Goal: Transaction & Acquisition: Download file/media

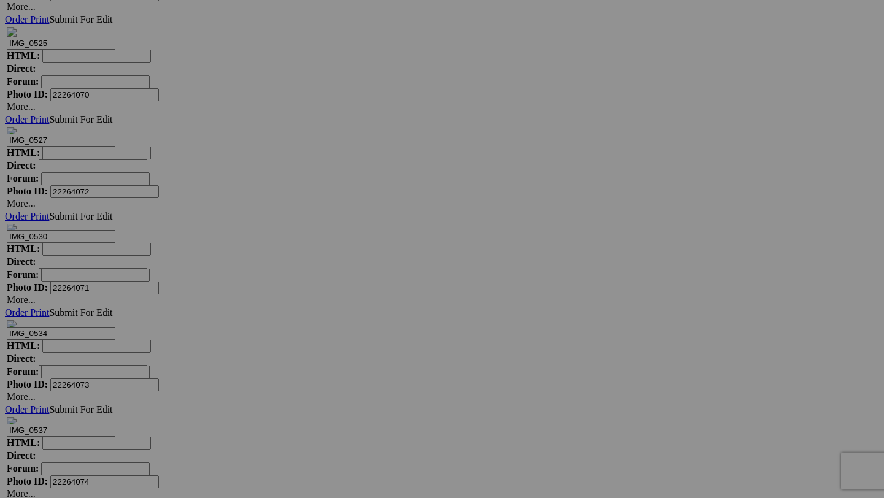
scroll to position [7389, 0]
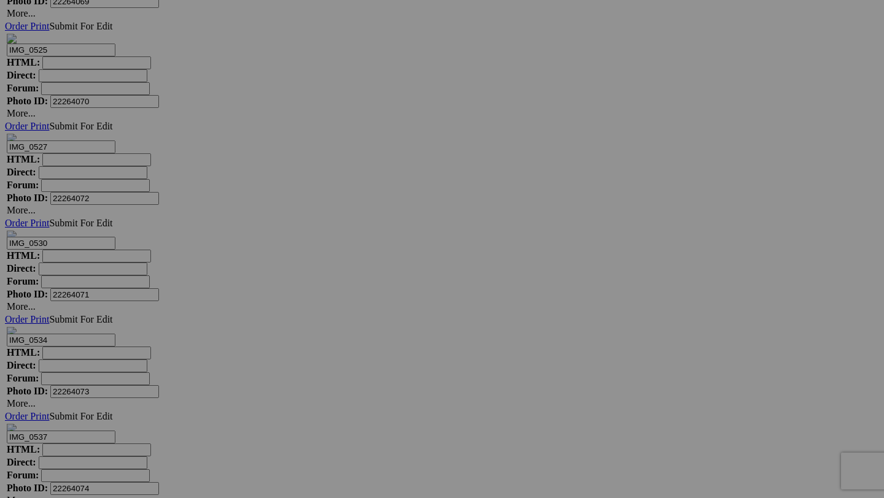
click at [0, 0] on div at bounding box center [0, 0] width 0 height 0
click at [560, 295] on img at bounding box center [560, 296] width 61 height 92
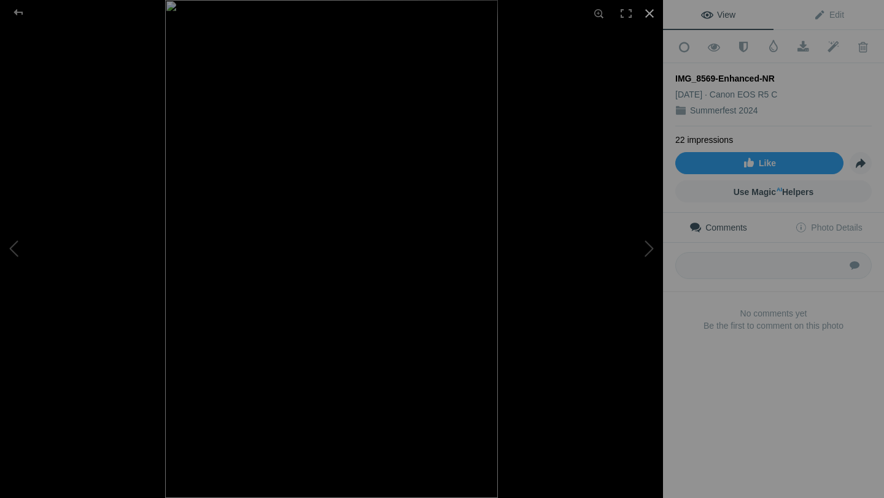
click at [650, 13] on div at bounding box center [649, 13] width 27 height 27
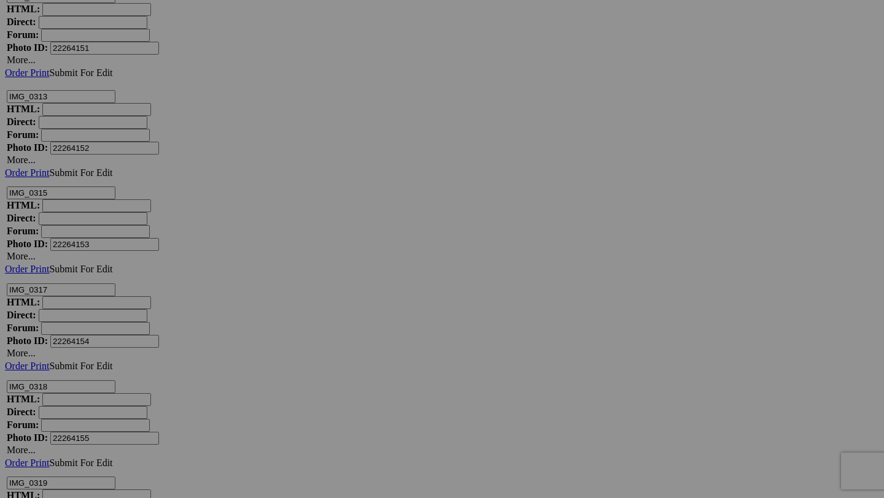
scroll to position [15323, 0]
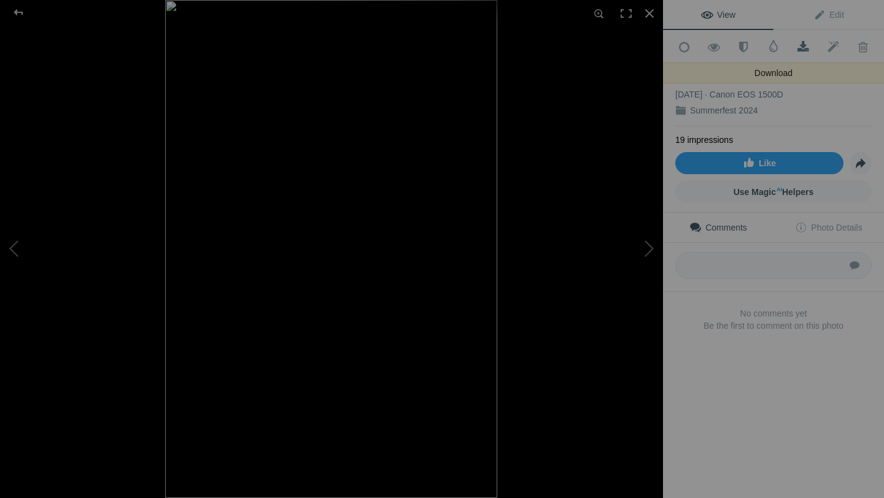
click at [803, 45] on span at bounding box center [803, 47] width 30 height 12
click at [802, 43] on span at bounding box center [803, 47] width 30 height 12
click at [18, 15] on div at bounding box center [18, 12] width 44 height 25
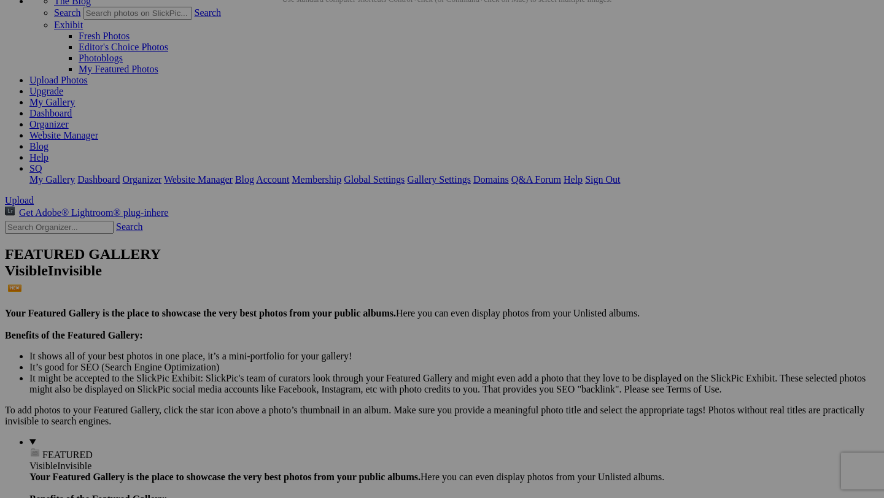
scroll to position [0, 0]
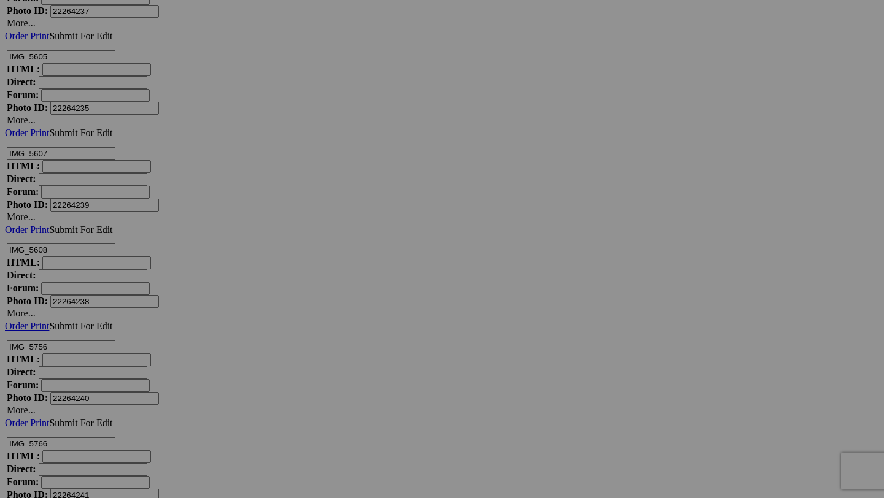
scroll to position [15411, 0]
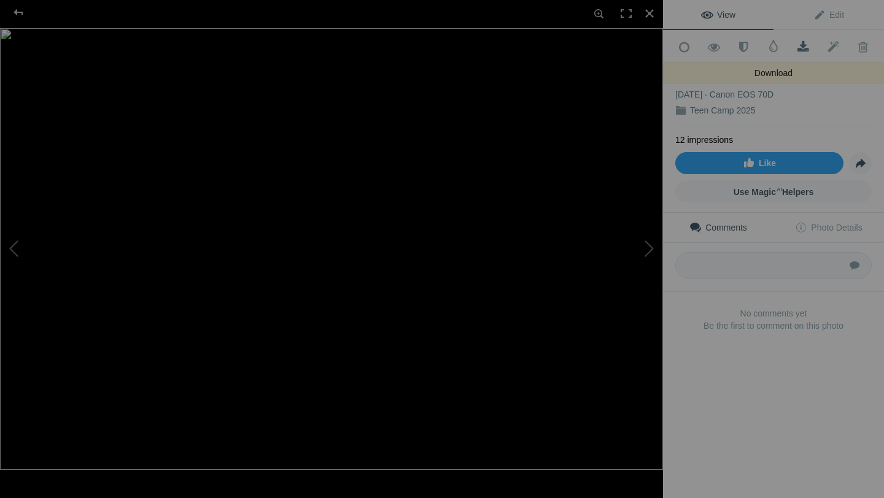
click at [800, 44] on span at bounding box center [803, 47] width 30 height 12
click at [806, 45] on span at bounding box center [803, 47] width 30 height 12
click at [20, 13] on div at bounding box center [18, 12] width 44 height 25
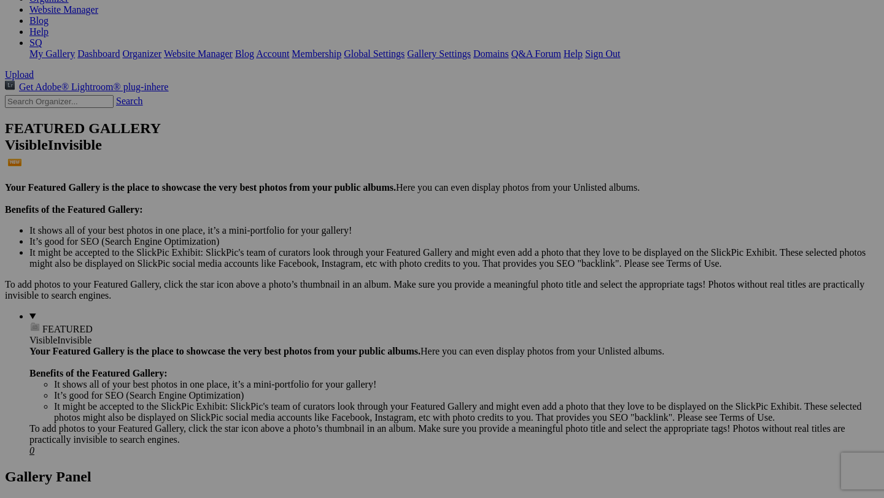
scroll to position [0, 0]
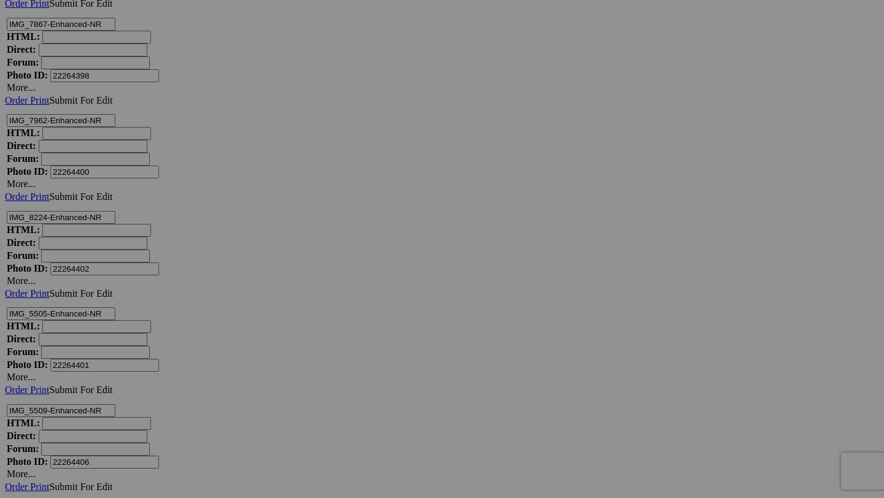
scroll to position [6240, 0]
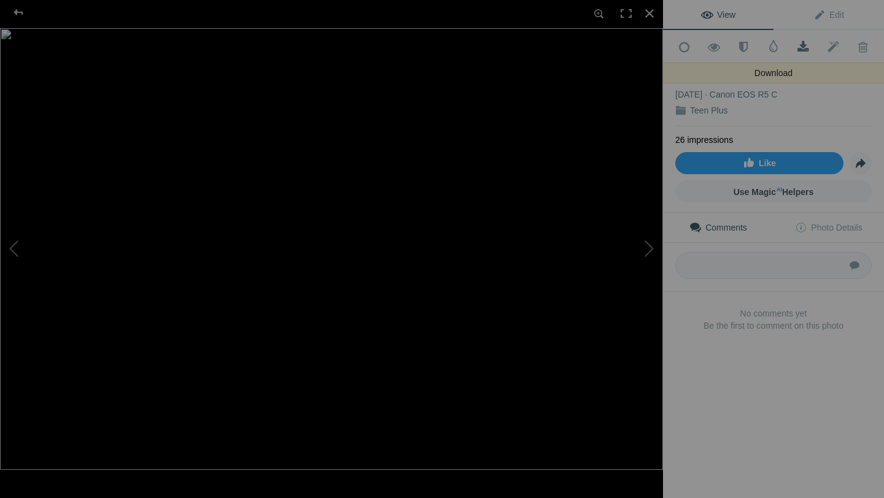
click at [805, 47] on span at bounding box center [803, 47] width 30 height 12
click at [652, 16] on div at bounding box center [649, 13] width 27 height 27
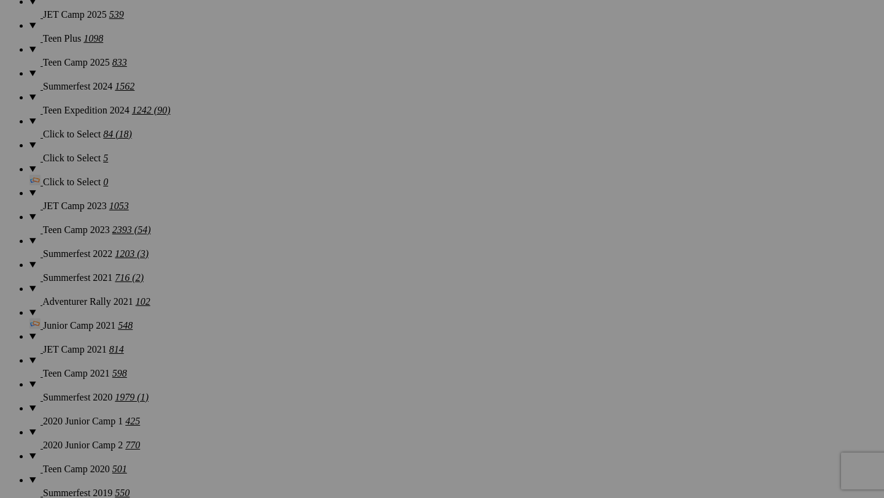
scroll to position [0, 0]
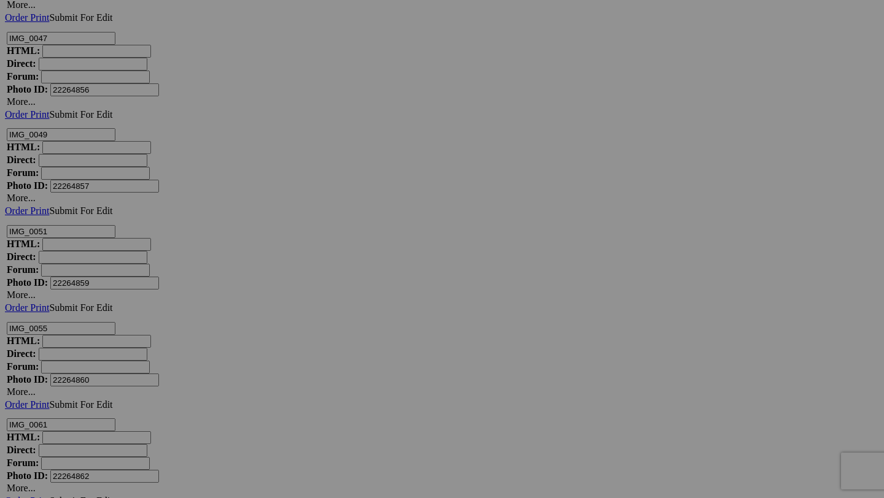
scroll to position [5407, 0]
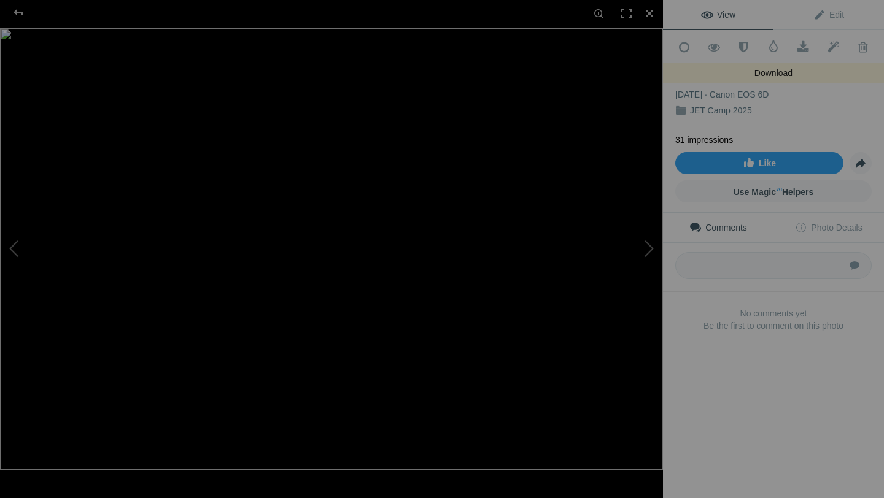
click at [805, 39] on link "Download" at bounding box center [803, 46] width 30 height 31
click at [652, 12] on div at bounding box center [649, 13] width 27 height 27
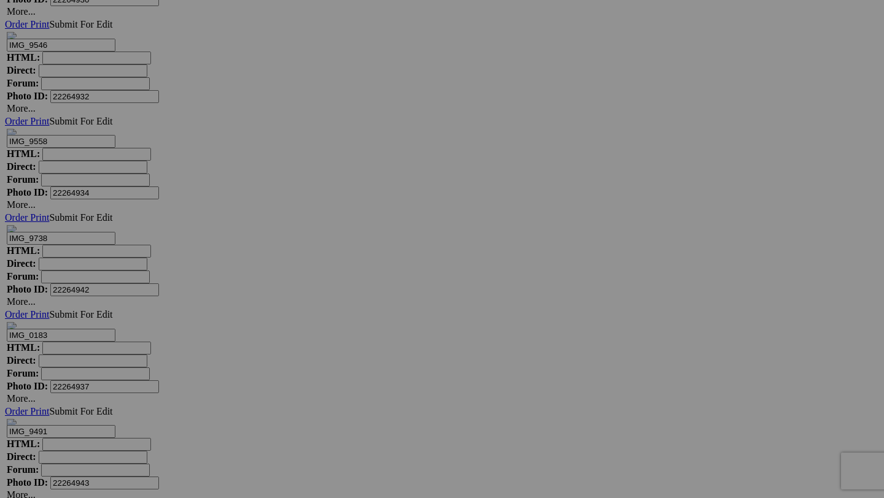
scroll to position [9705, 0]
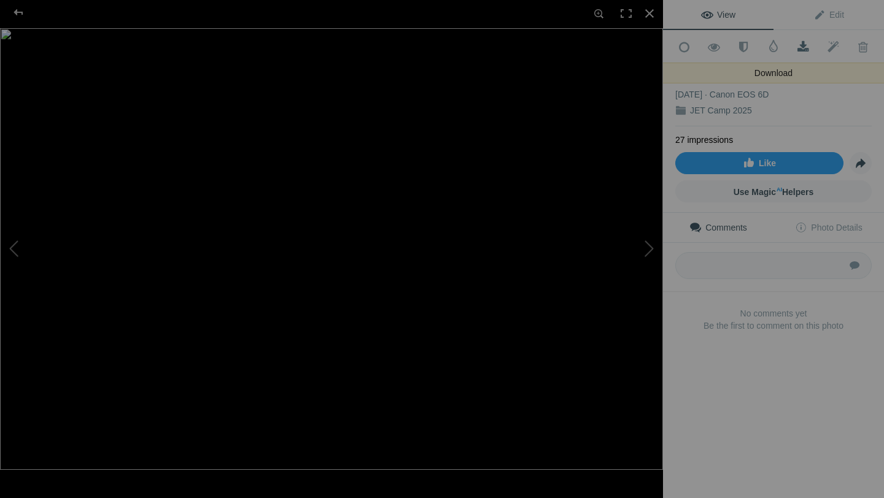
click at [801, 45] on span at bounding box center [803, 47] width 30 height 12
click at [652, 14] on div at bounding box center [649, 13] width 27 height 27
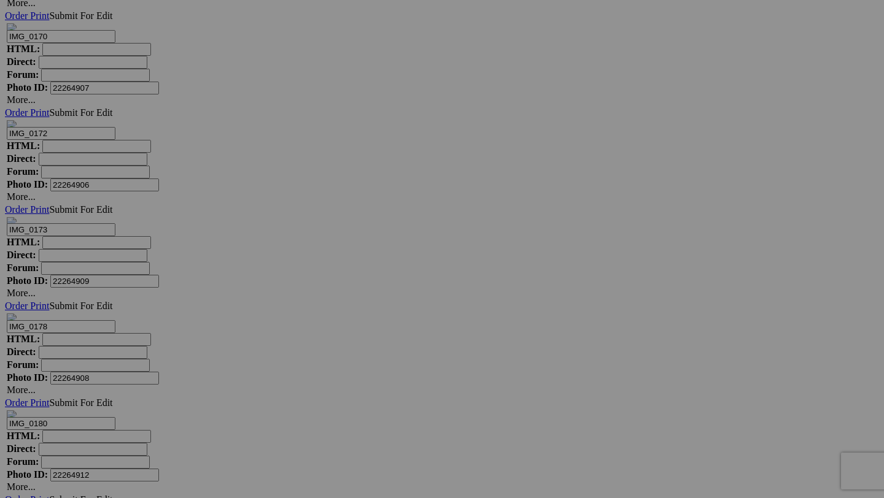
scroll to position [7989, 0]
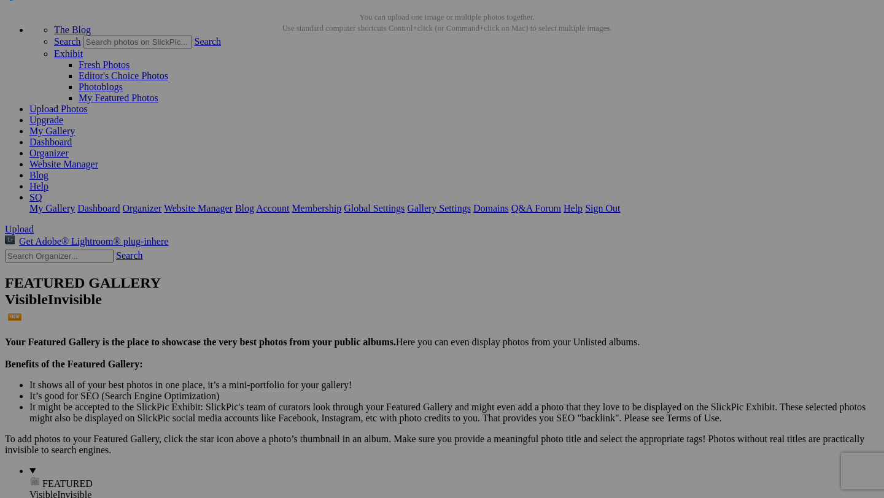
scroll to position [177, 0]
